Goal: Submit feedback/report problem

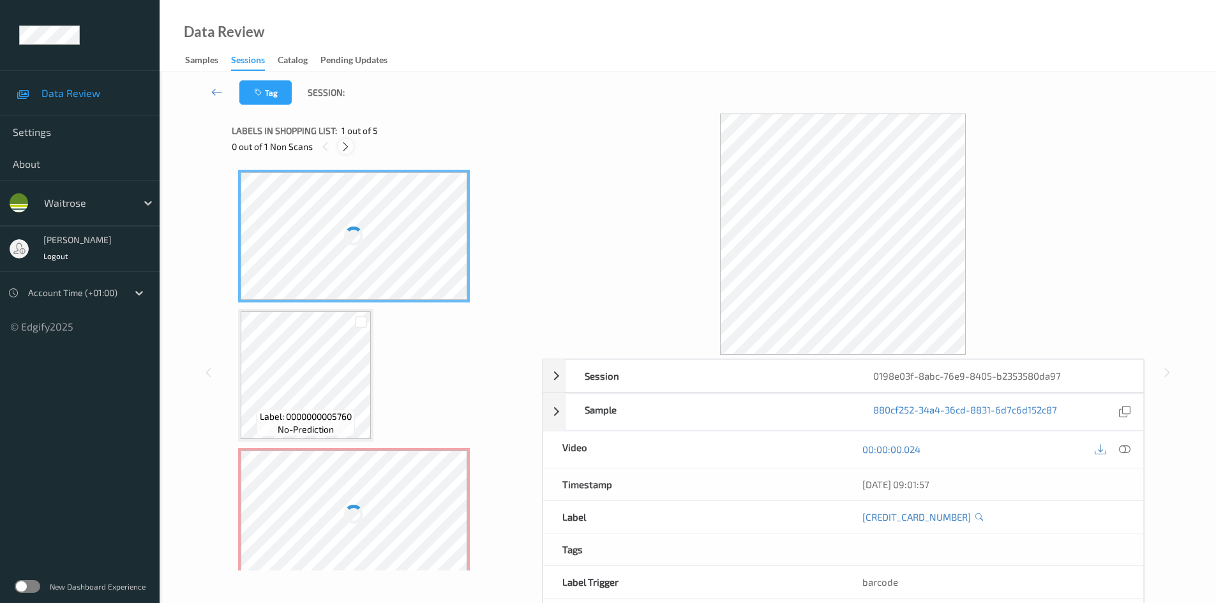
click at [351, 144] on icon at bounding box center [345, 146] width 11 height 11
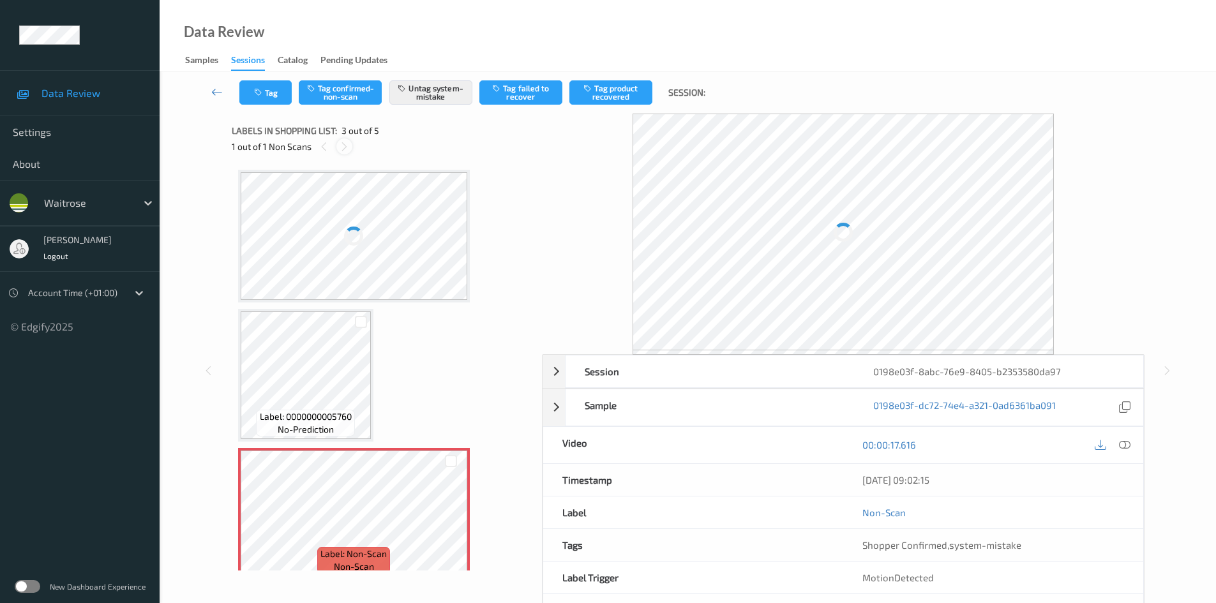
scroll to position [146, 0]
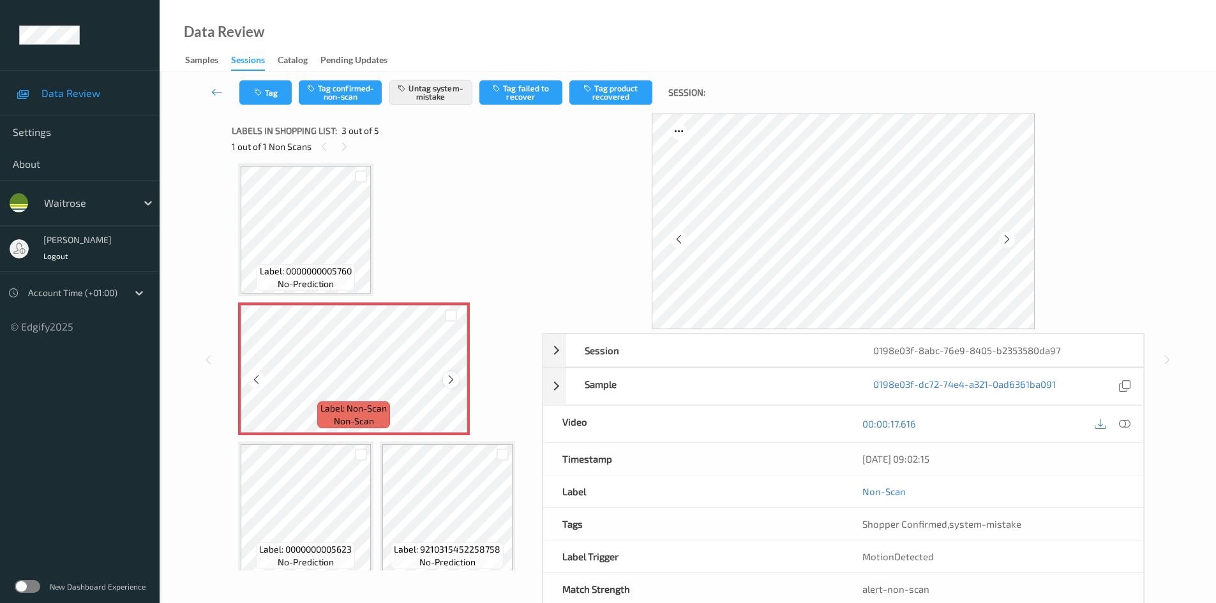
click at [451, 381] on icon at bounding box center [451, 379] width 11 height 11
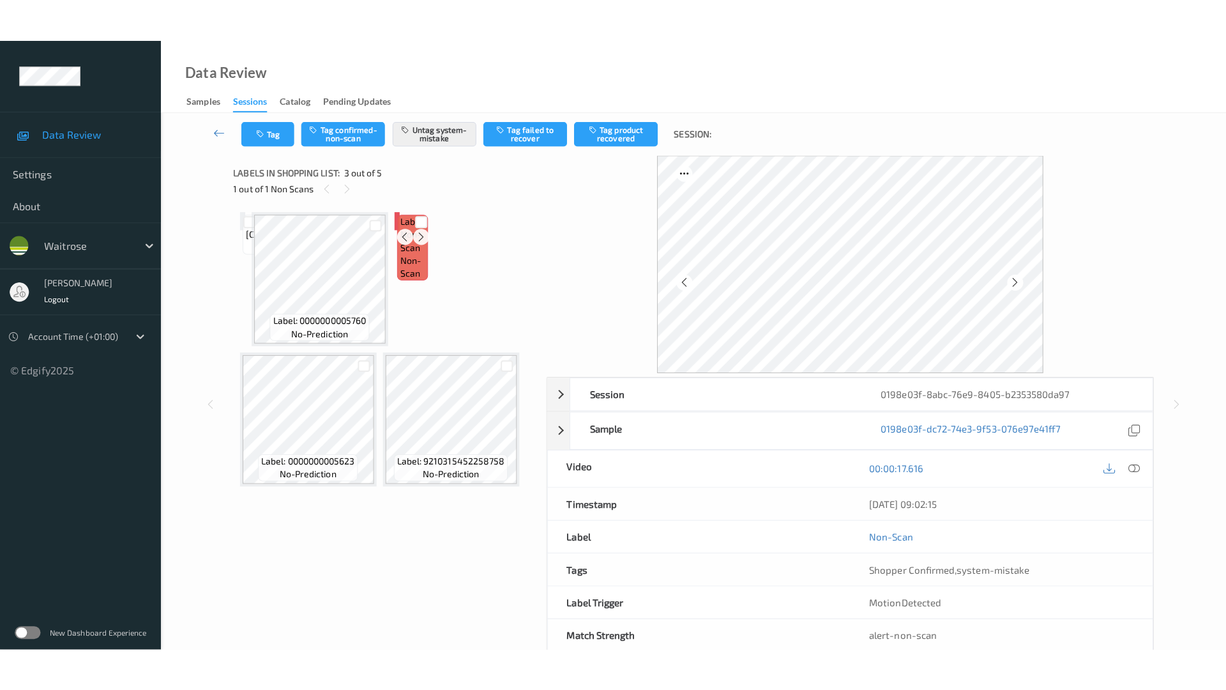
scroll to position [6, 0]
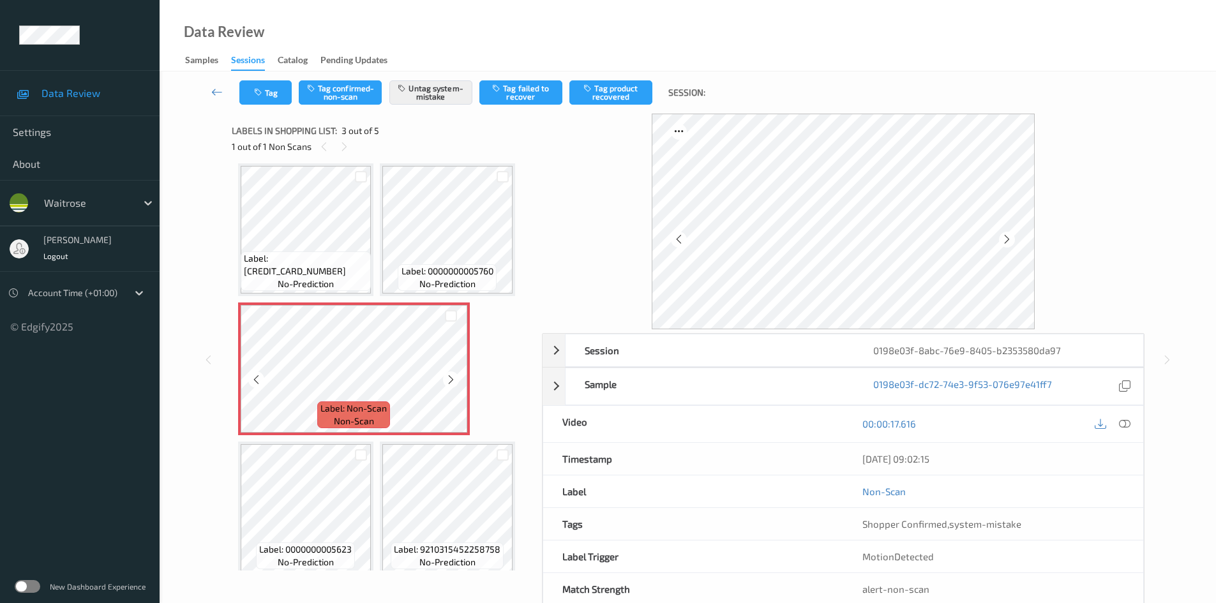
click at [451, 381] on icon at bounding box center [451, 379] width 11 height 11
click at [1125, 422] on icon at bounding box center [1124, 423] width 11 height 11
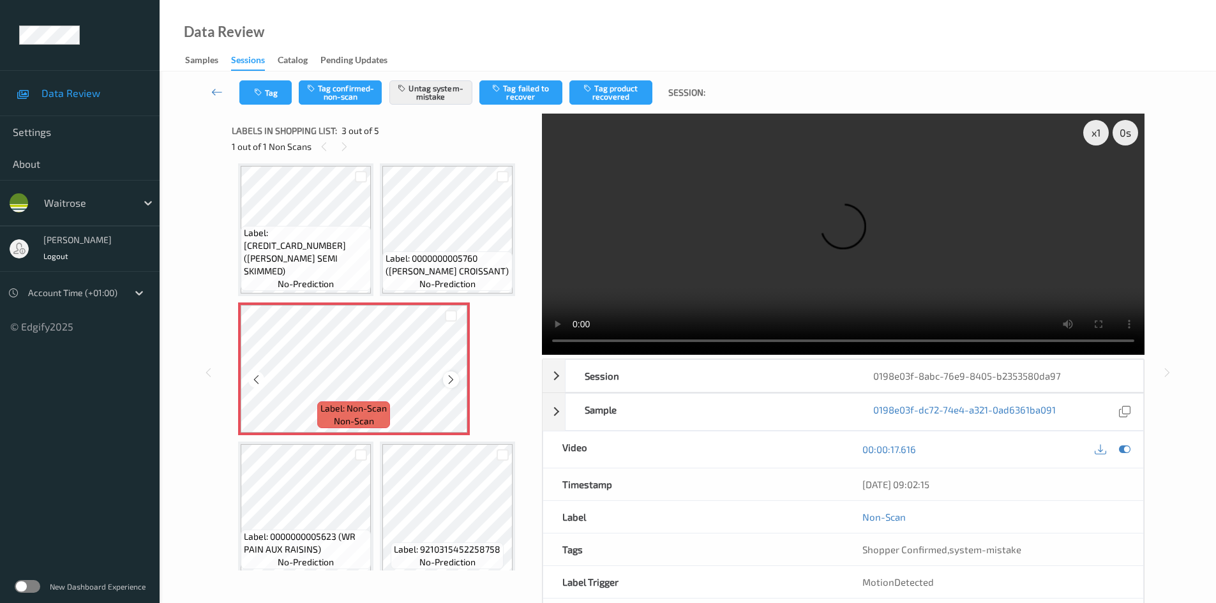
click at [455, 378] on icon at bounding box center [451, 379] width 11 height 11
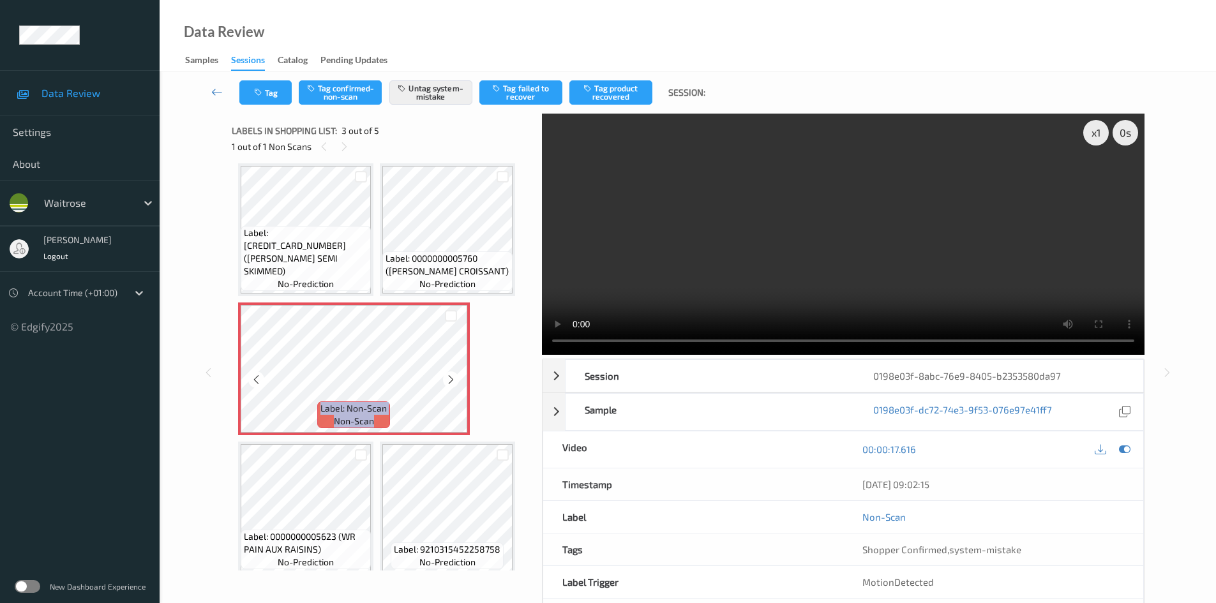
click at [455, 378] on icon at bounding box center [451, 379] width 11 height 11
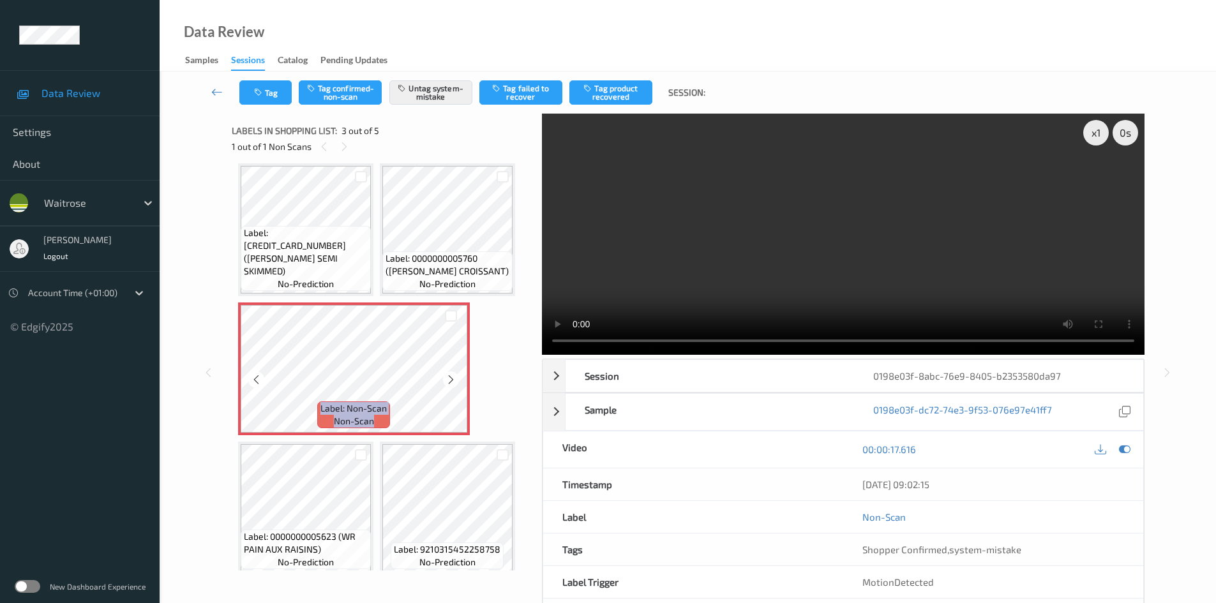
click at [455, 378] on icon at bounding box center [451, 379] width 11 height 11
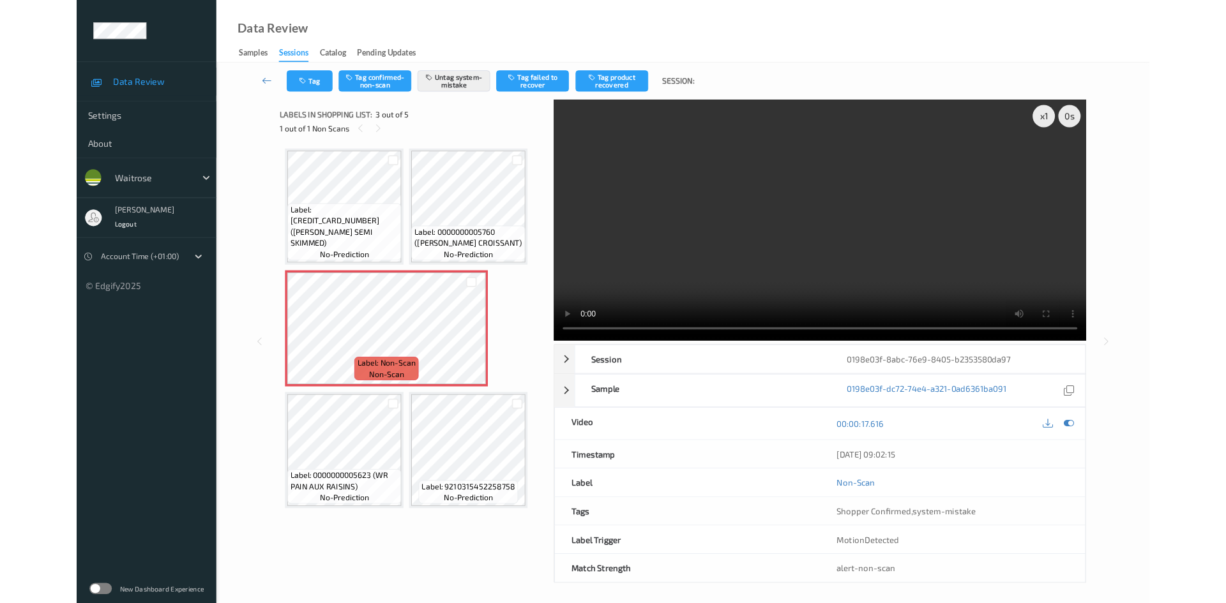
scroll to position [0, 0]
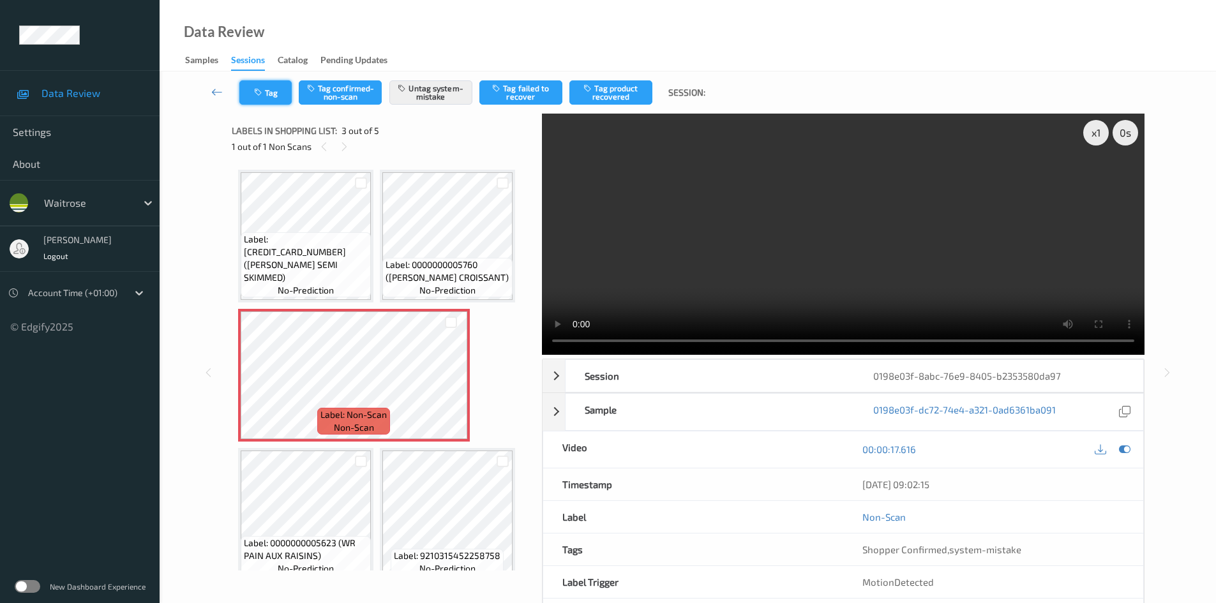
click at [290, 98] on button "Tag" at bounding box center [265, 92] width 52 height 24
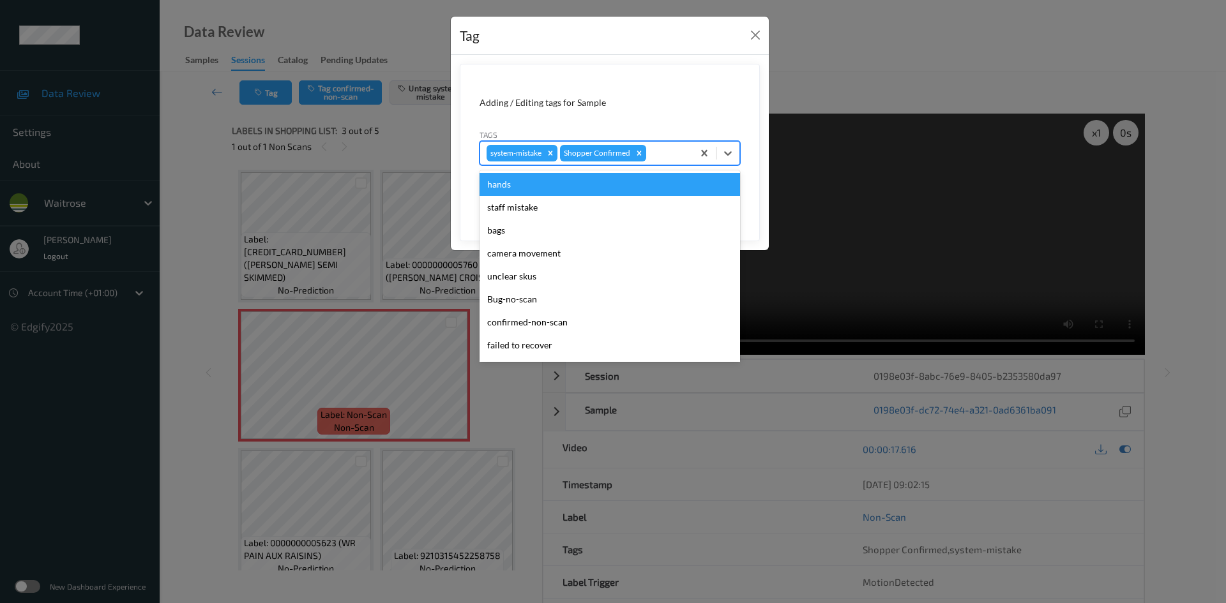
click at [662, 149] on div at bounding box center [668, 153] width 38 height 15
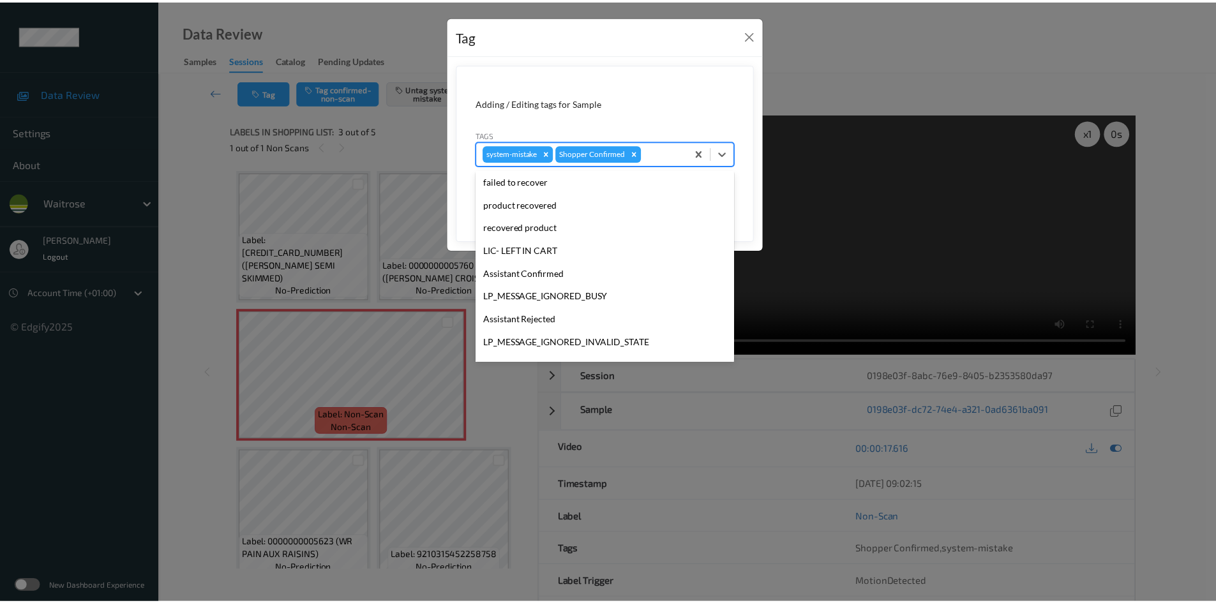
scroll to position [192, 0]
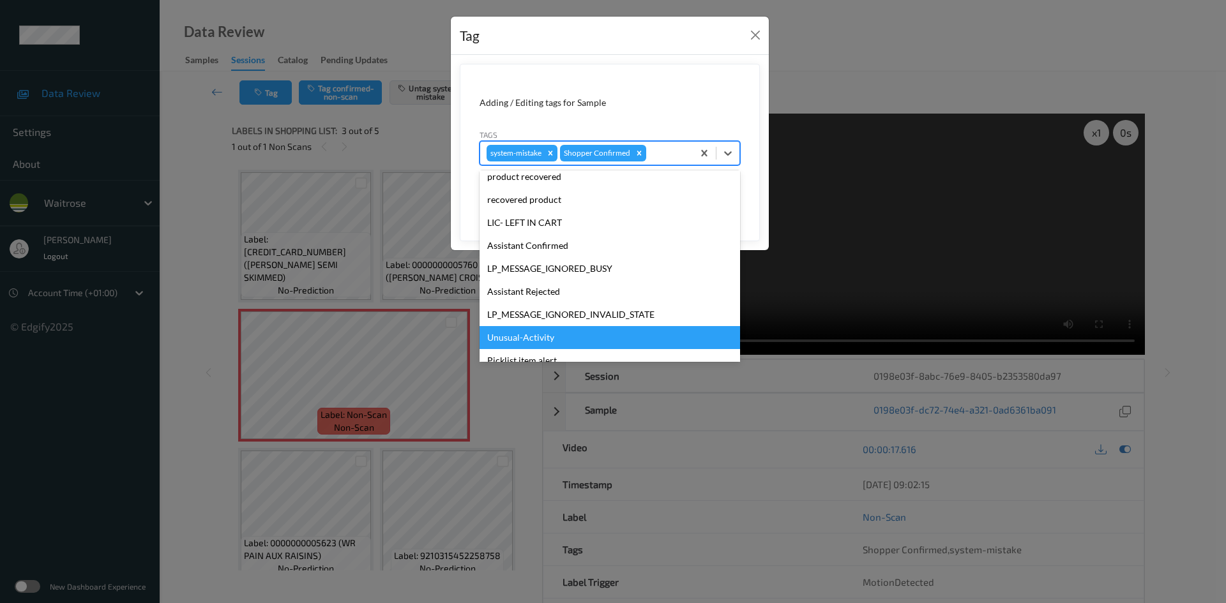
click at [617, 333] on div "Unusual-Activity" at bounding box center [610, 337] width 261 height 23
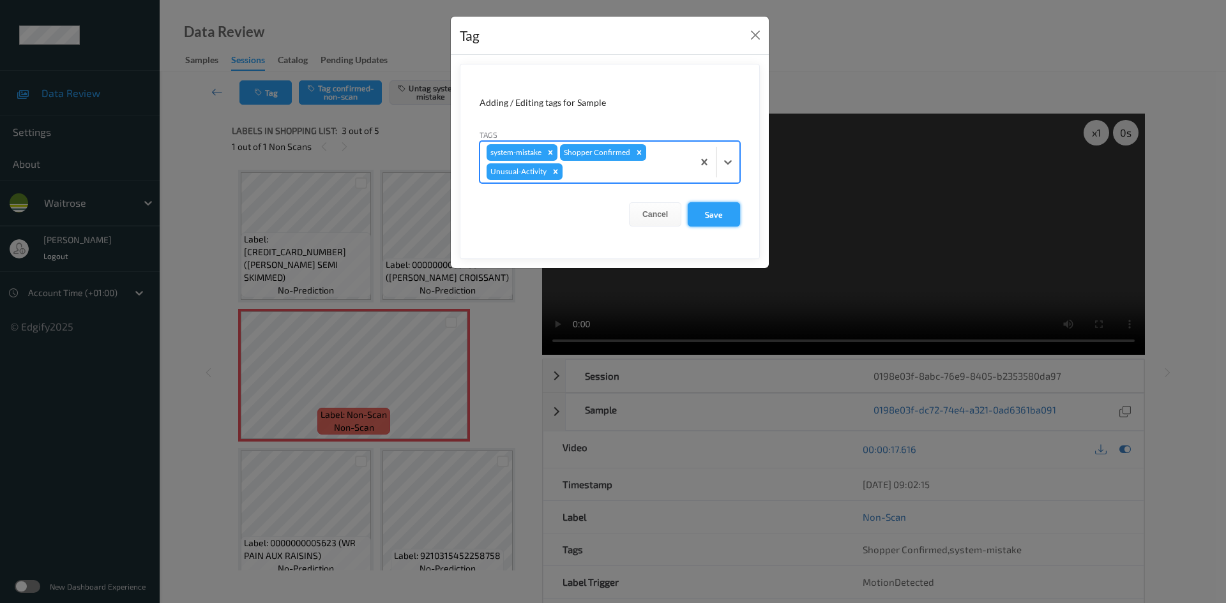
click at [729, 222] on button "Save" at bounding box center [714, 214] width 52 height 24
click at [725, 218] on button "Save" at bounding box center [714, 214] width 52 height 24
